Goal: Information Seeking & Learning: Learn about a topic

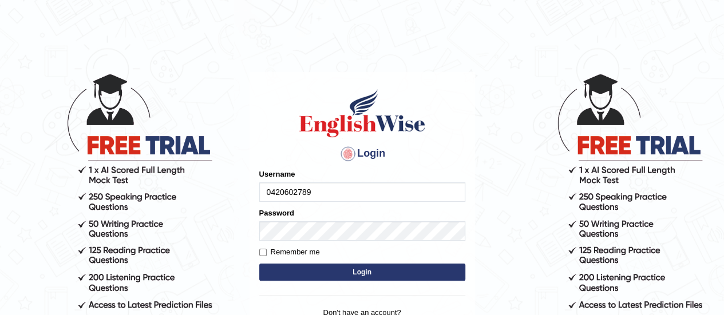
type input "0420602789"
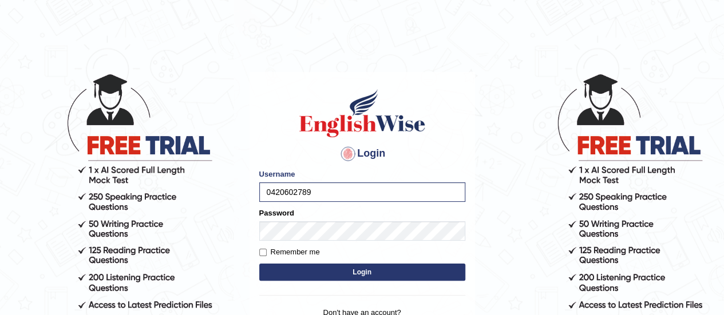
click at [326, 275] on button "Login" at bounding box center [362, 272] width 206 height 17
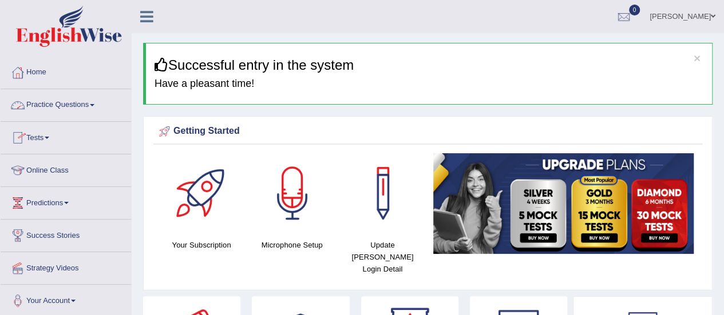
click at [63, 104] on link "Practice Questions" at bounding box center [66, 103] width 130 height 29
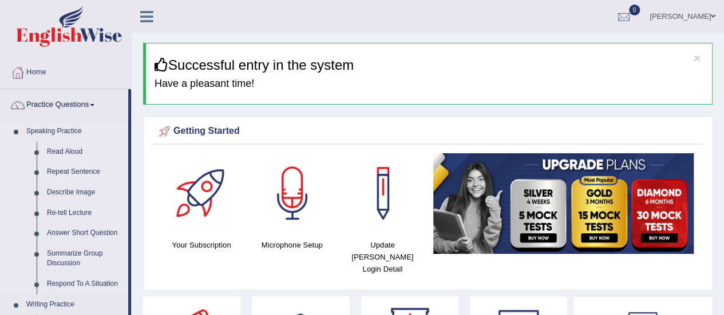
drag, startPoint x: 130, startPoint y: 130, endPoint x: 125, endPoint y: 175, distance: 44.9
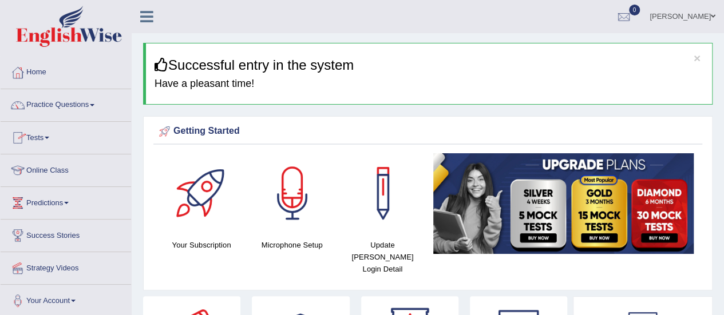
click at [42, 139] on link "Tests" at bounding box center [66, 136] width 130 height 29
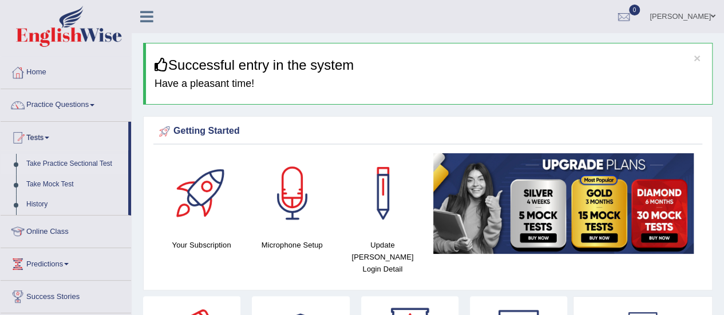
click at [97, 164] on link "Take Practice Sectional Test" at bounding box center [74, 164] width 107 height 21
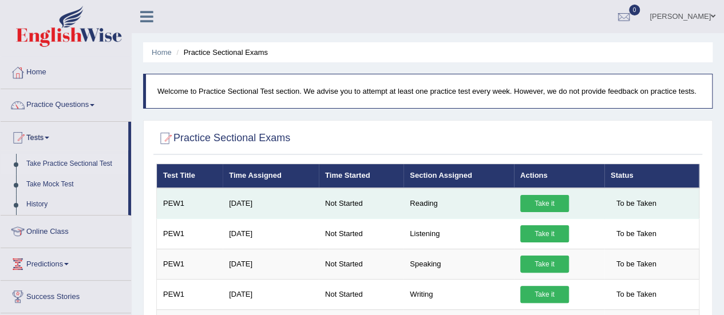
click at [543, 207] on link "Take it" at bounding box center [544, 203] width 49 height 17
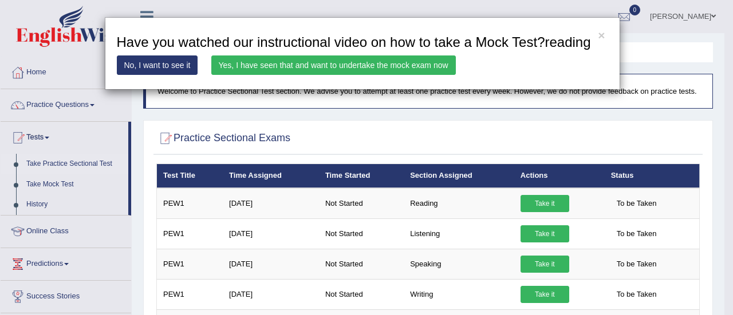
click at [153, 63] on link "No, I want to see it" at bounding box center [157, 65] width 81 height 19
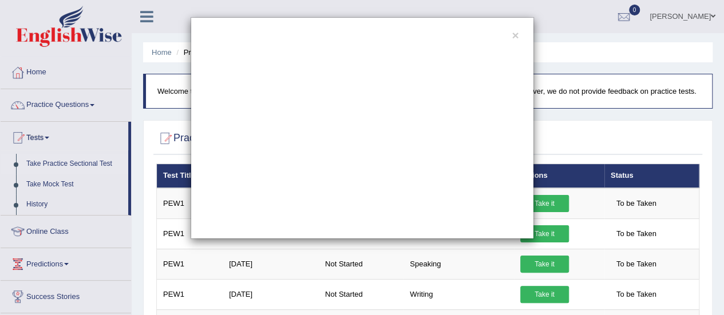
drag, startPoint x: 50, startPoint y: 65, endPoint x: 34, endPoint y: 81, distance: 21.9
click at [34, 81] on div "×" at bounding box center [362, 128] width 724 height 222
click at [34, 80] on div "×" at bounding box center [362, 128] width 724 height 222
click at [514, 37] on button "×" at bounding box center [515, 35] width 7 height 12
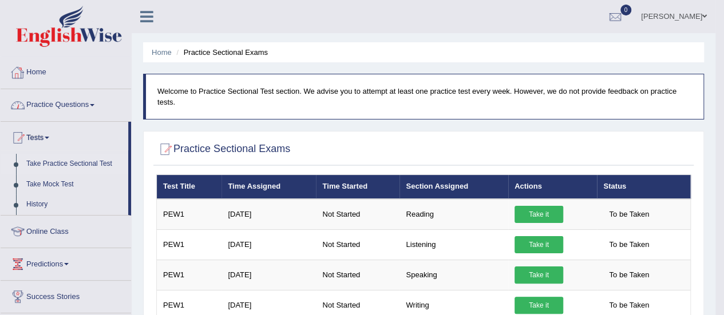
click at [47, 104] on link "Practice Questions" at bounding box center [66, 103] width 130 height 29
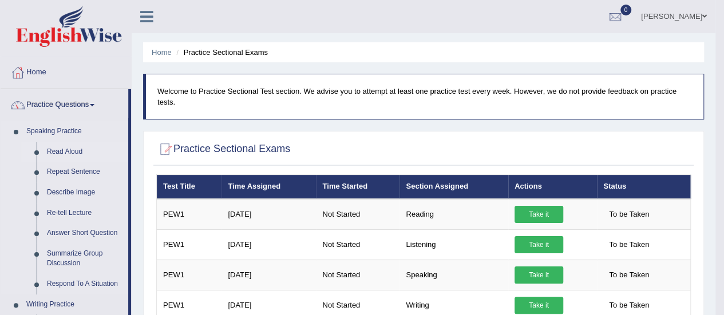
click at [49, 149] on link "Read Aloud" at bounding box center [85, 152] width 86 height 21
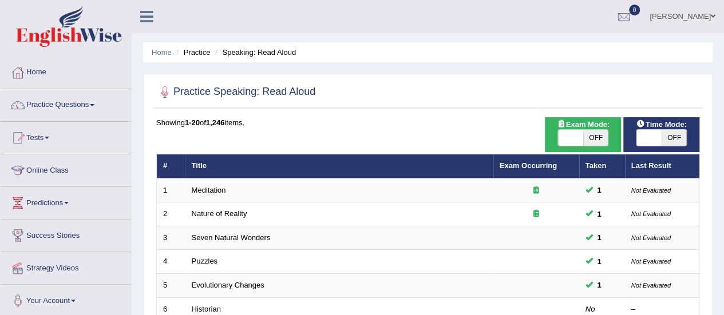
click at [169, 94] on div at bounding box center [164, 92] width 17 height 17
click at [165, 93] on div at bounding box center [164, 92] width 17 height 17
click at [166, 93] on div at bounding box center [164, 92] width 17 height 17
click at [164, 90] on div at bounding box center [164, 92] width 17 height 17
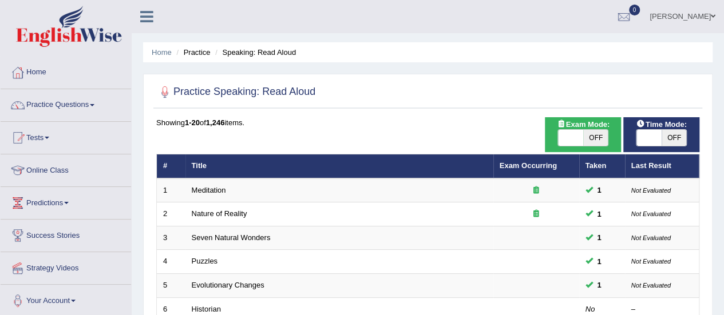
click at [164, 90] on div at bounding box center [164, 92] width 17 height 17
click at [72, 101] on link "Practice Questions" at bounding box center [66, 103] width 130 height 29
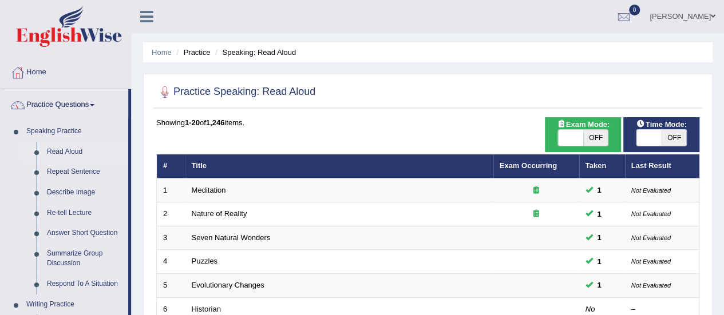
click at [59, 151] on link "Read Aloud" at bounding box center [85, 152] width 86 height 21
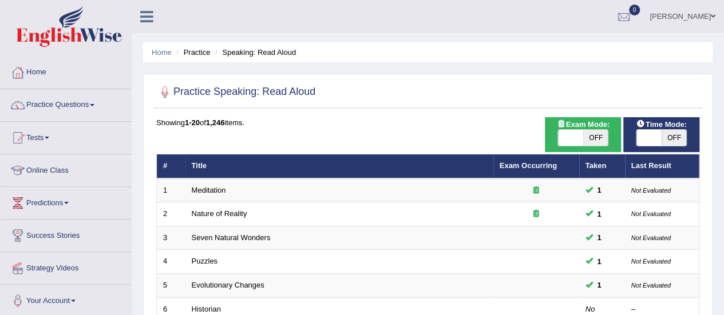
click at [168, 89] on div at bounding box center [164, 92] width 17 height 17
click at [164, 89] on div at bounding box center [164, 92] width 17 height 17
click at [32, 138] on link "Tests" at bounding box center [66, 136] width 130 height 29
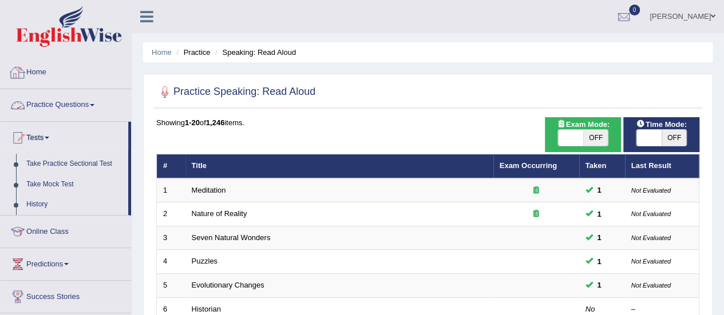
click at [40, 73] on link "Home" at bounding box center [66, 71] width 130 height 29
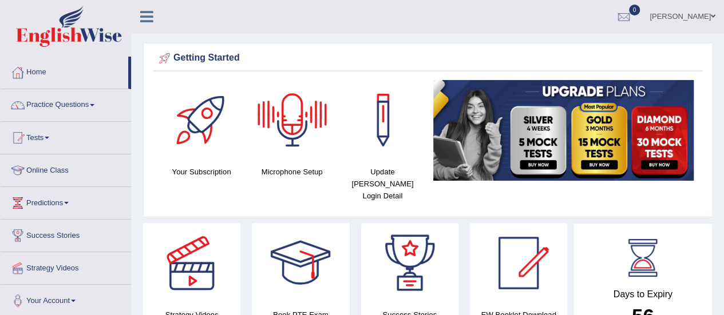
click at [303, 144] on div at bounding box center [292, 120] width 80 height 80
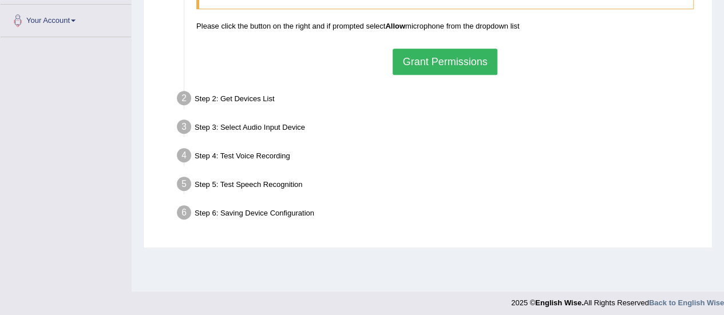
scroll to position [285, 0]
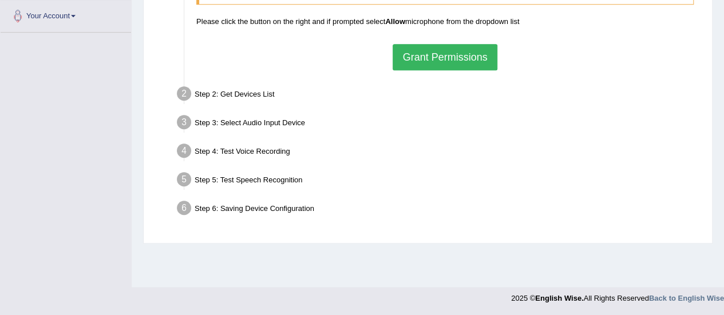
click at [451, 53] on button "Grant Permissions" at bounding box center [445, 57] width 104 height 26
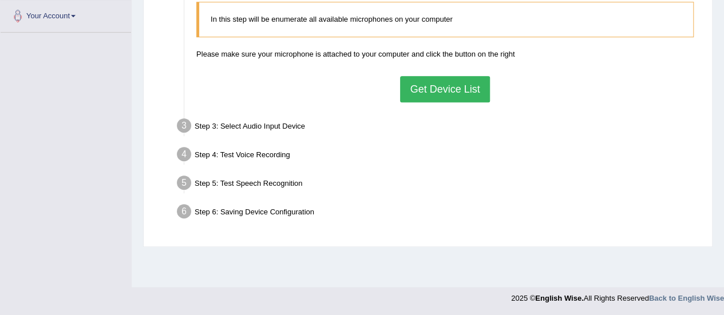
click at [435, 96] on button "Get Device List" at bounding box center [444, 89] width 89 height 26
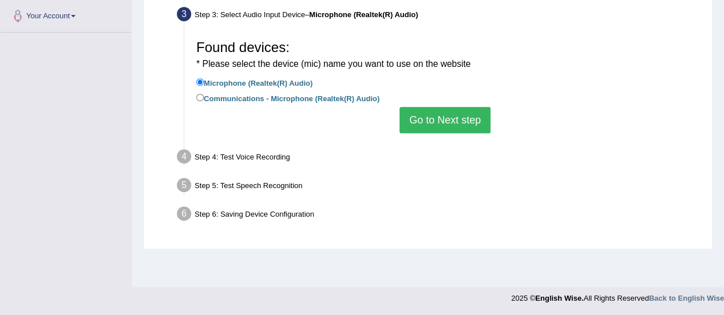
click at [437, 112] on button "Go to Next step" at bounding box center [444, 120] width 91 height 26
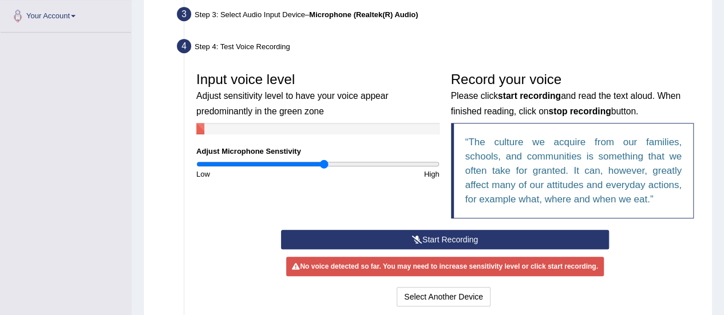
click at [420, 236] on icon at bounding box center [417, 240] width 10 height 8
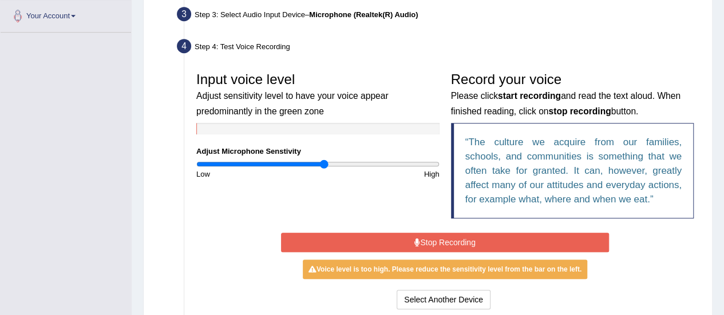
click at [434, 241] on button "Stop Recording" at bounding box center [445, 242] width 328 height 19
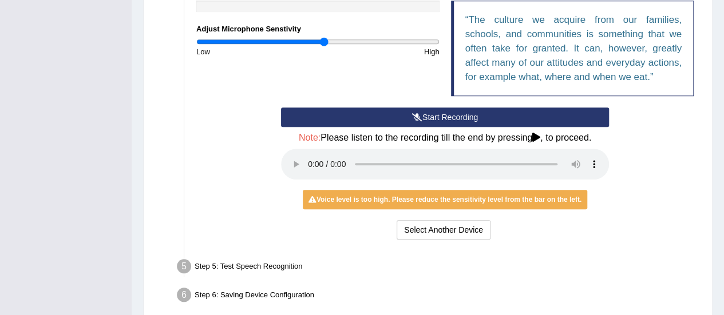
scroll to position [409, 0]
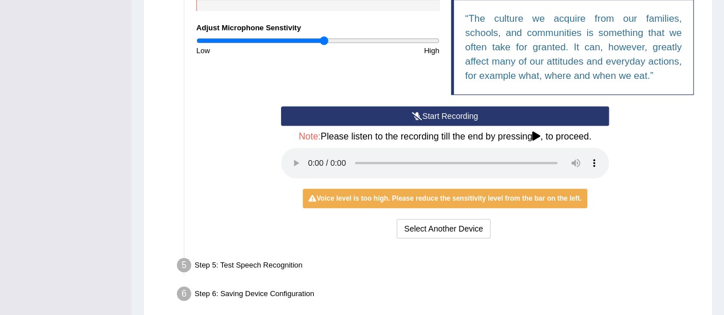
click at [433, 115] on button "Start Recording" at bounding box center [445, 115] width 328 height 19
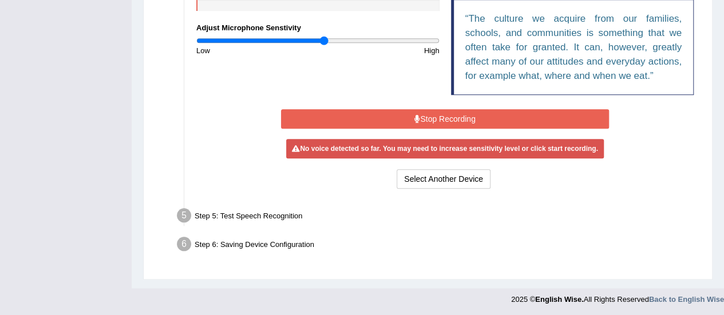
scroll to position [405, 0]
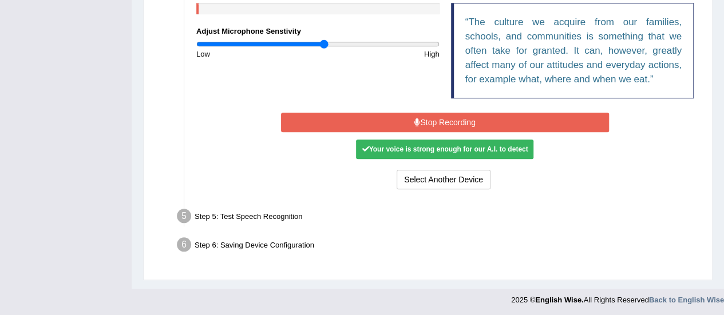
click at [433, 115] on button "Stop Recording" at bounding box center [445, 122] width 328 height 19
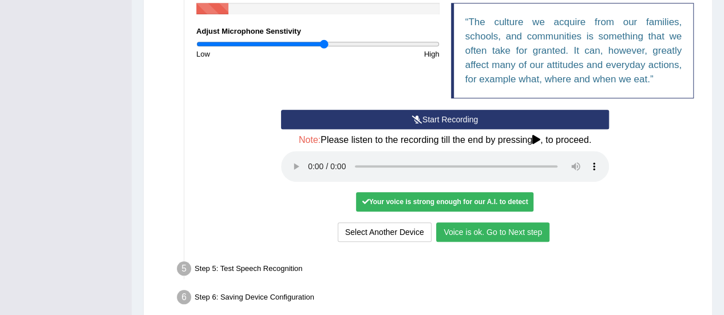
click at [501, 233] on button "Voice is ok. Go to Next step" at bounding box center [492, 232] width 113 height 19
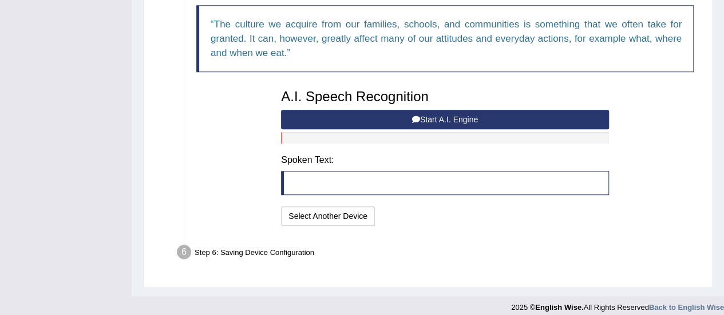
click at [467, 114] on button "Start A.I. Engine" at bounding box center [445, 119] width 328 height 19
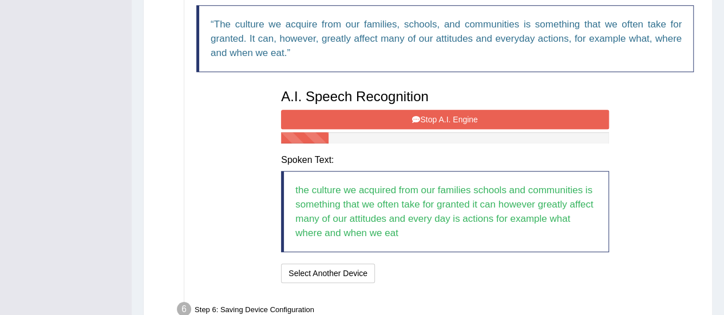
click at [472, 117] on button "Stop A.I. Engine" at bounding box center [445, 119] width 328 height 19
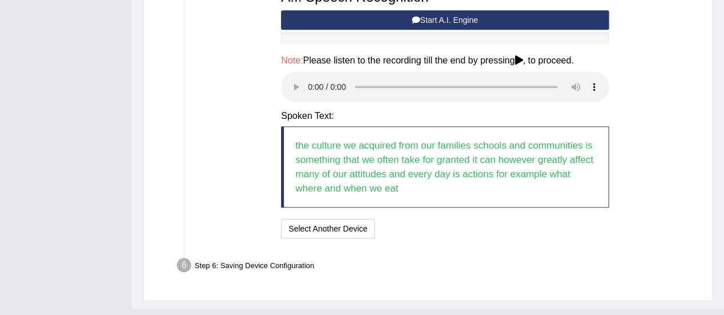
scroll to position [525, 0]
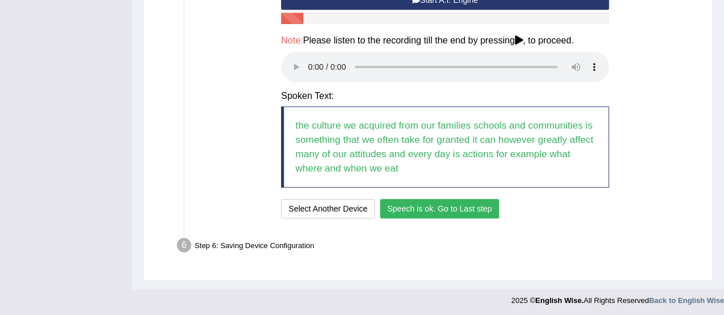
click at [459, 202] on button "Speech is ok. Go to Last step" at bounding box center [440, 208] width 120 height 19
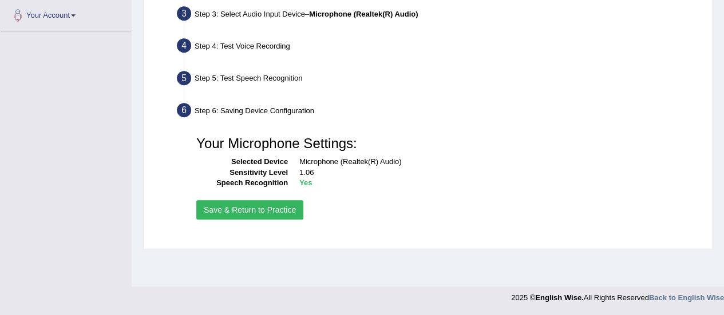
scroll to position [285, 0]
click at [231, 207] on button "Save & Return to Practice" at bounding box center [249, 210] width 107 height 19
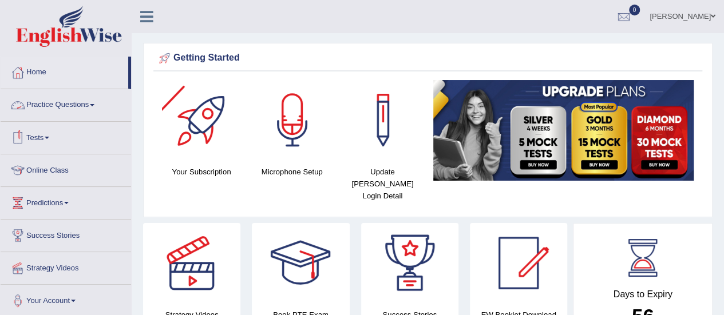
click at [61, 106] on link "Practice Questions" at bounding box center [66, 103] width 130 height 29
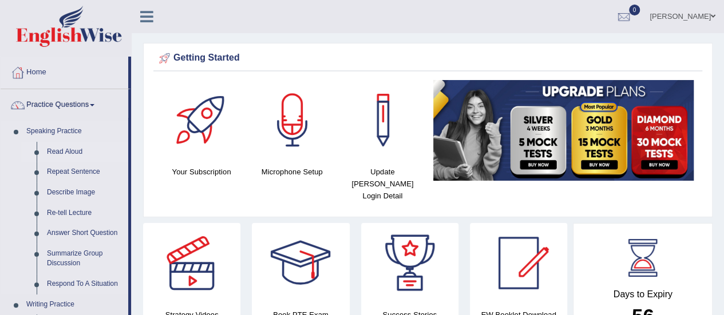
click at [64, 155] on link "Read Aloud" at bounding box center [85, 152] width 86 height 21
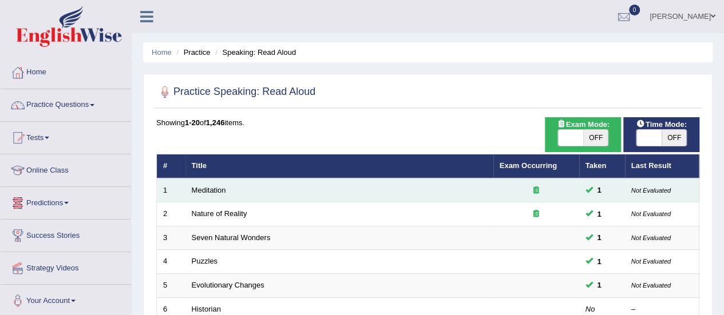
click at [211, 194] on td "Meditation" at bounding box center [339, 191] width 308 height 24
click at [221, 189] on link "Meditation" at bounding box center [209, 190] width 34 height 9
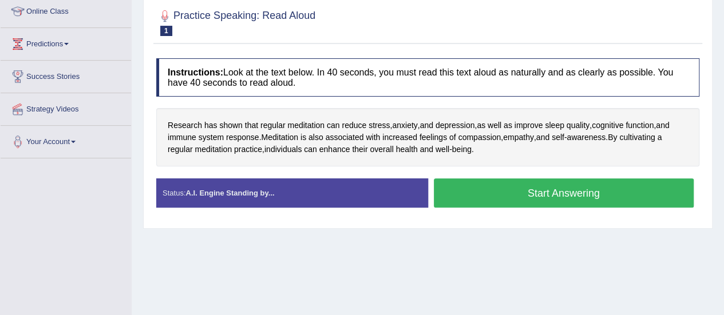
scroll to position [160, 0]
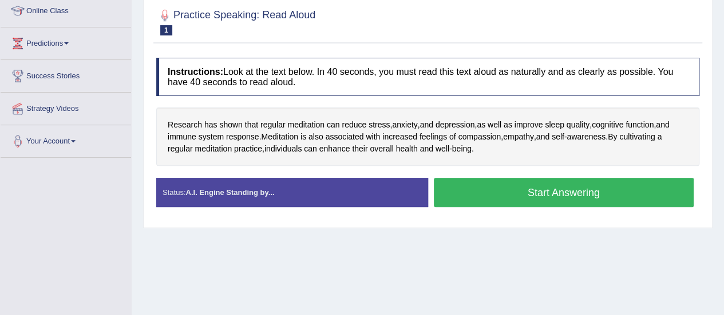
click at [530, 186] on button "Start Answering" at bounding box center [564, 192] width 260 height 29
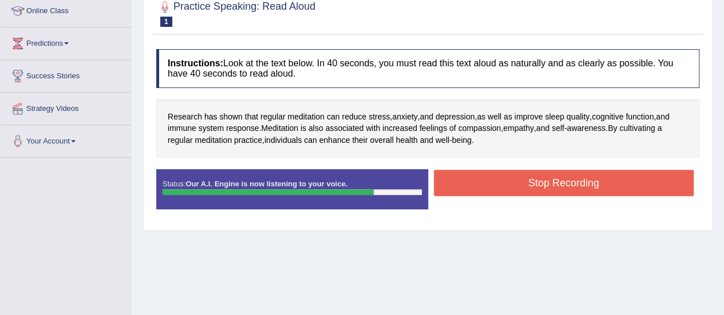
click at [530, 186] on button "Stop Recording" at bounding box center [564, 183] width 260 height 26
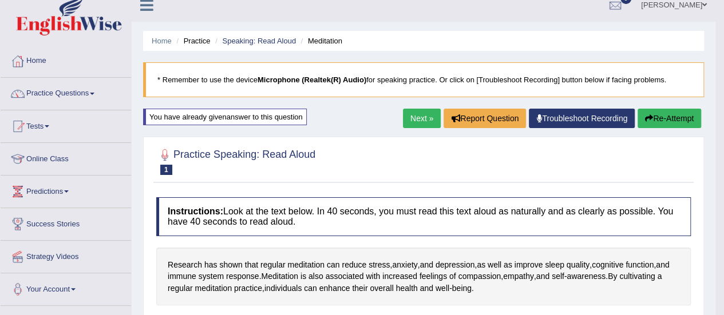
scroll to position [0, 0]
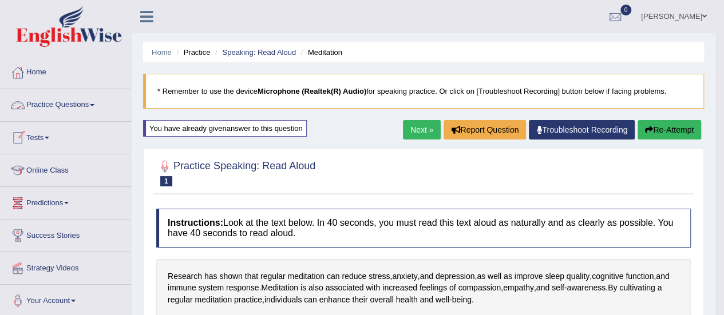
drag, startPoint x: 32, startPoint y: 101, endPoint x: 46, endPoint y: 96, distance: 14.9
click at [32, 101] on link "Practice Questions" at bounding box center [66, 103] width 130 height 29
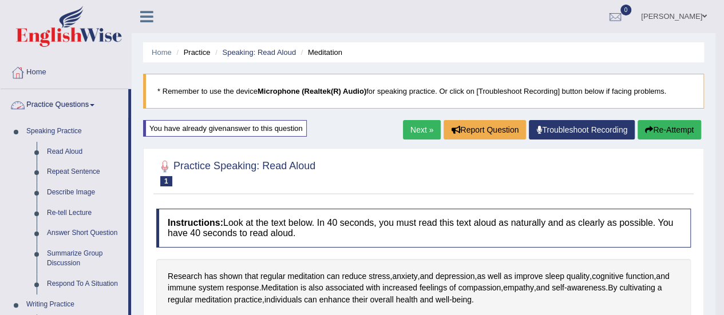
click at [53, 100] on link "Practice Questions" at bounding box center [65, 103] width 128 height 29
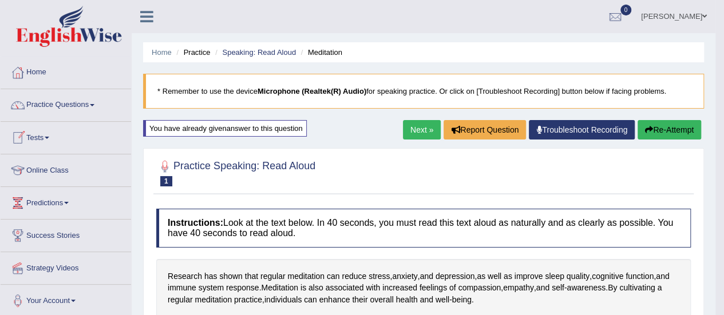
click at [34, 137] on link "Tests" at bounding box center [66, 136] width 130 height 29
